Goal: Information Seeking & Learning: Find specific fact

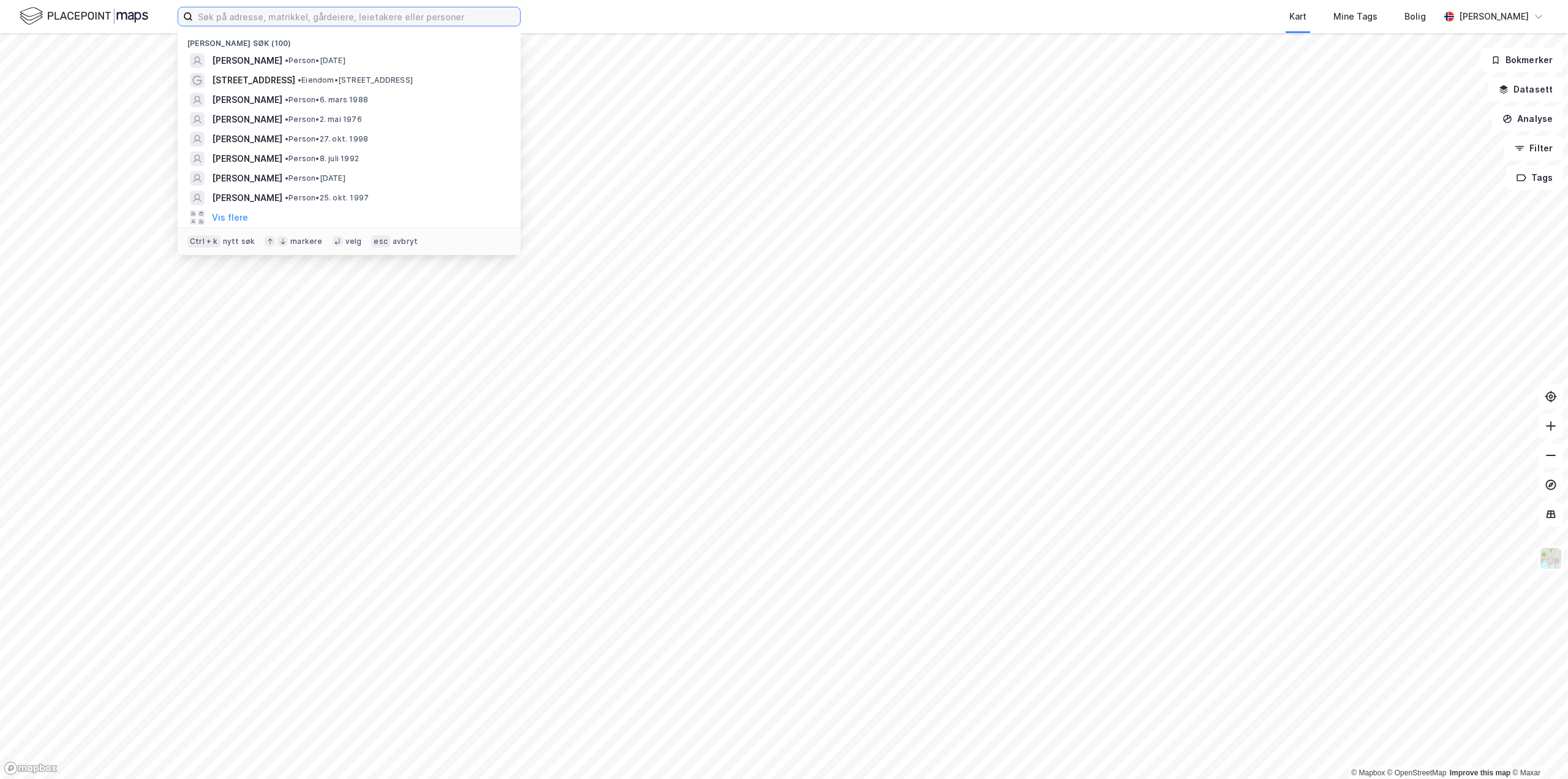
click at [261, 21] on input at bounding box center [356, 16] width 327 height 19
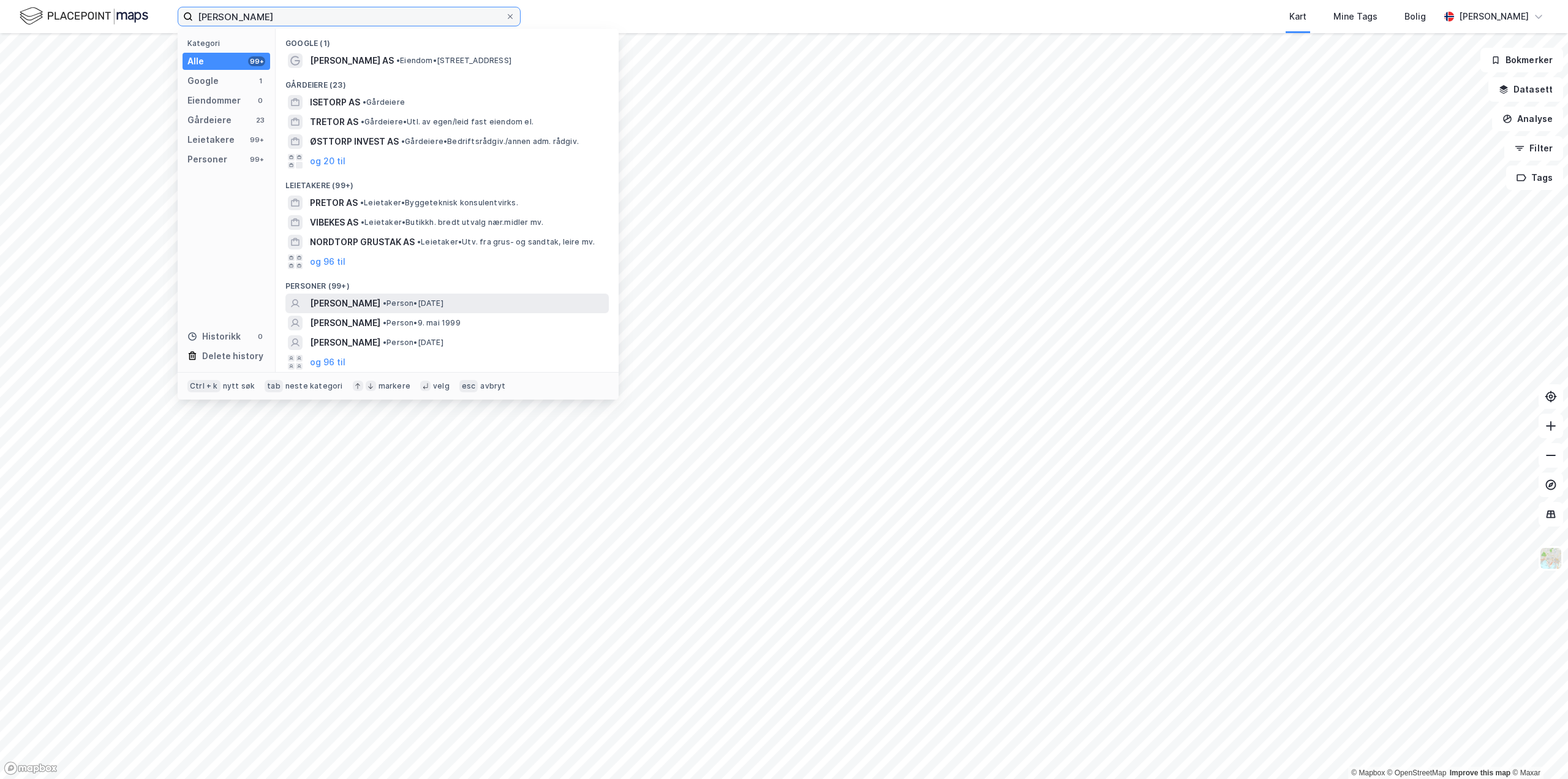
type input "[PERSON_NAME]"
click at [443, 299] on span "• Person • [DATE]" at bounding box center [414, 303] width 61 height 10
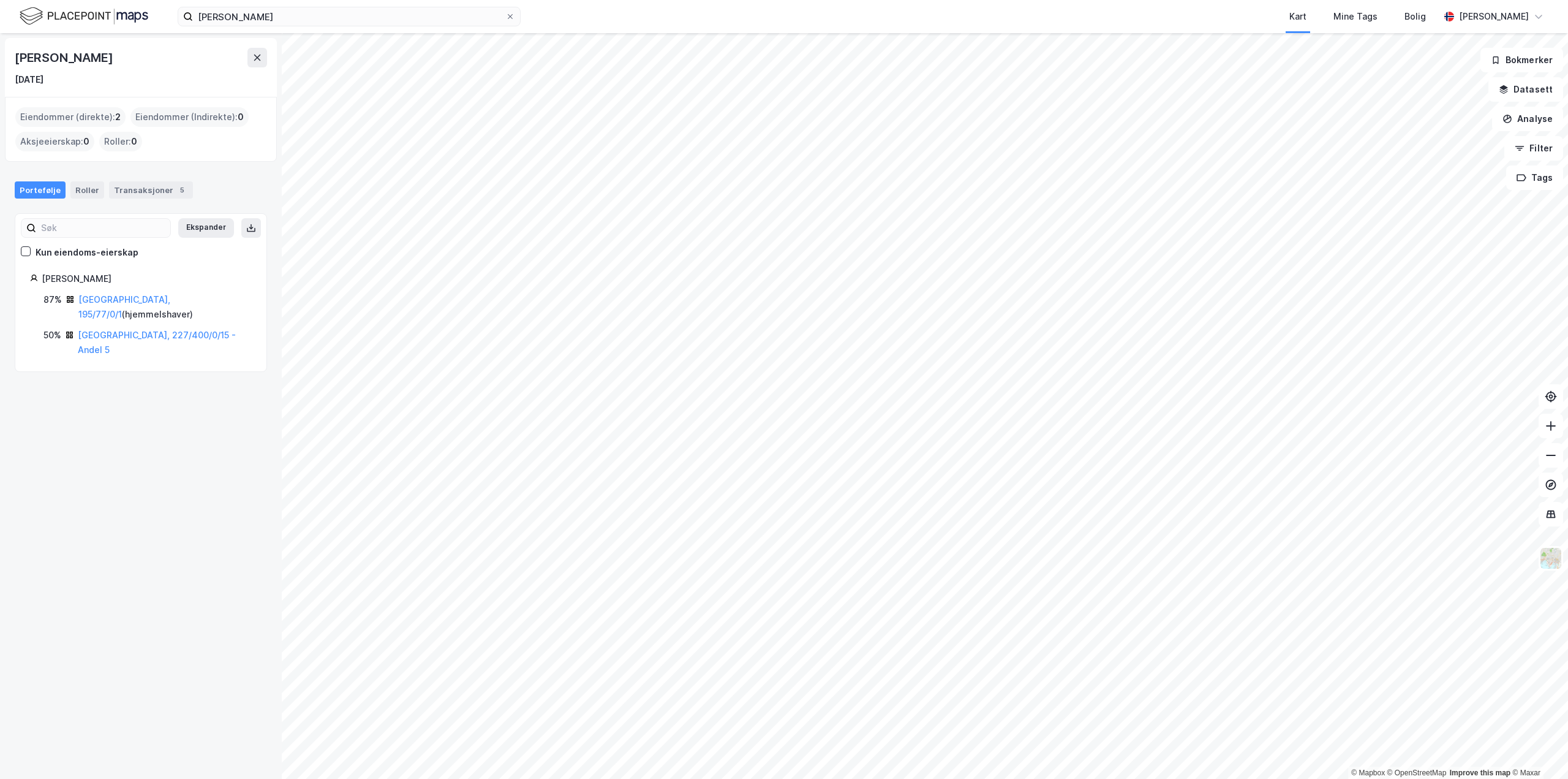
drag, startPoint x: 78, startPoint y: 82, endPoint x: 15, endPoint y: 82, distance: 63.0
click at [15, 82] on div "[DATE]" at bounding box center [141, 79] width 252 height 15
copy div "[DATE]"
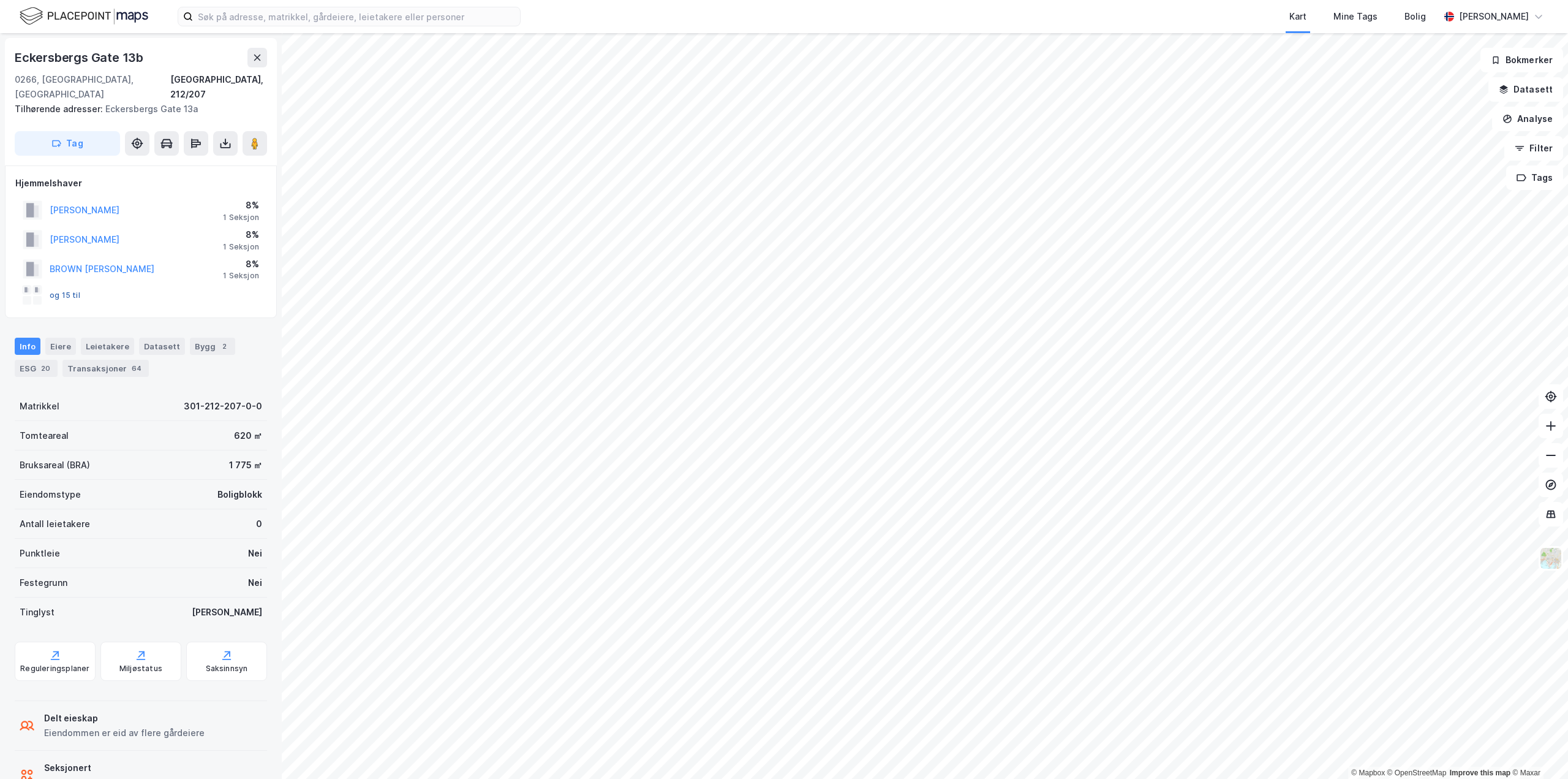
click at [0, 0] on button "og 15 til" at bounding box center [0, 0] width 0 height 0
